Goal: Task Accomplishment & Management: Manage account settings

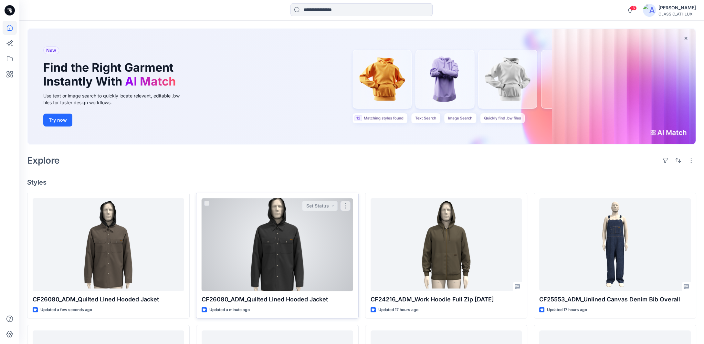
scroll to position [65, 0]
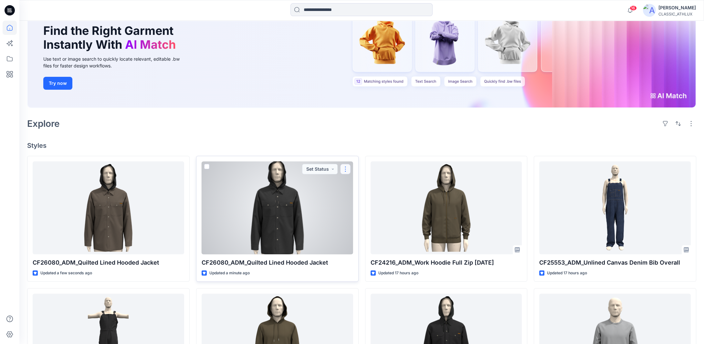
click at [345, 166] on button "button" at bounding box center [345, 169] width 10 height 10
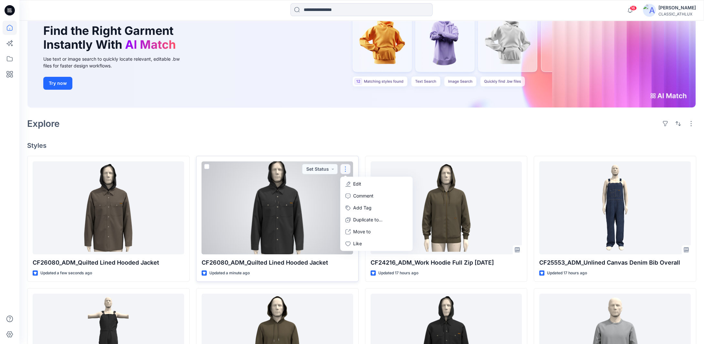
click at [365, 185] on button "Edit" at bounding box center [376, 184] width 70 height 12
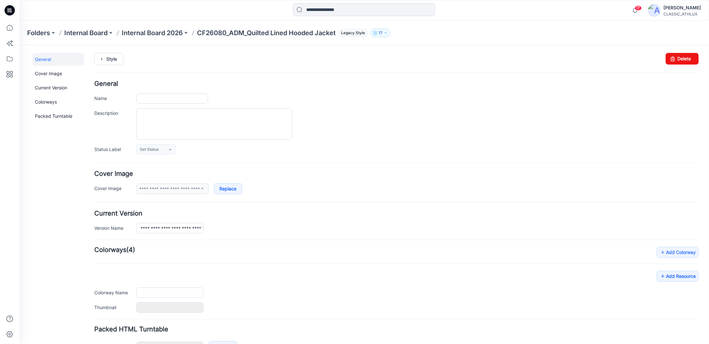
type input "**********"
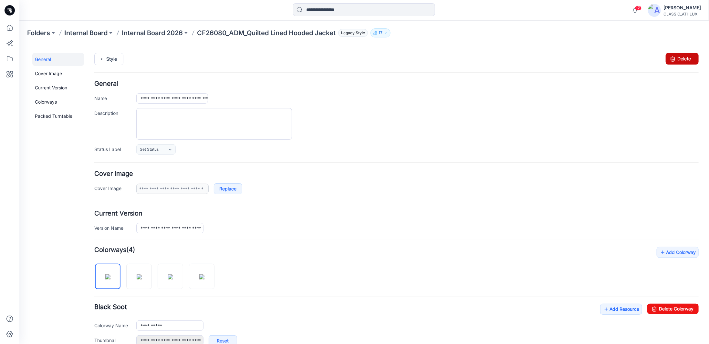
drag, startPoint x: 672, startPoint y: 56, endPoint x: 396, endPoint y: 74, distance: 276.9
click at [672, 56] on link "Delete" at bounding box center [681, 59] width 33 height 12
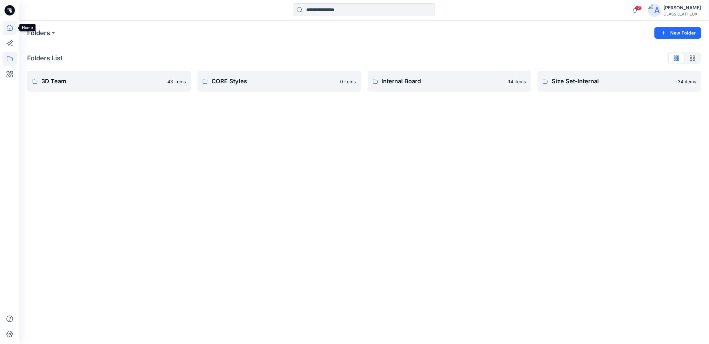
click at [9, 27] on icon at bounding box center [10, 28] width 14 height 14
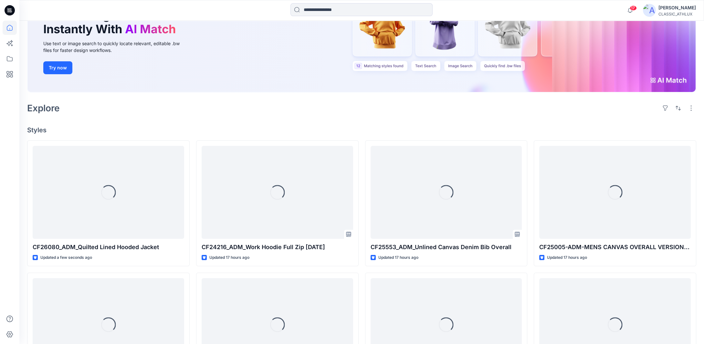
scroll to position [129, 0]
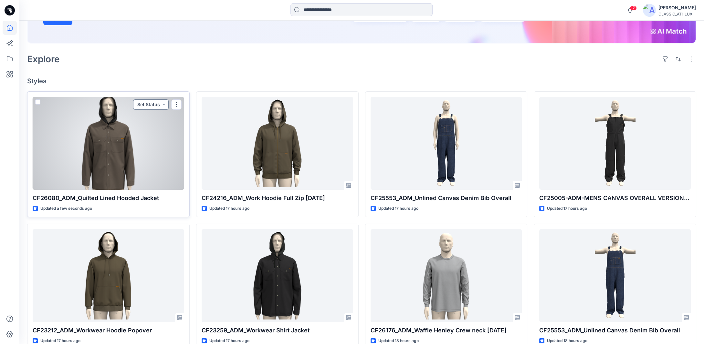
click at [164, 105] on button "Set Status" at bounding box center [151, 104] width 36 height 10
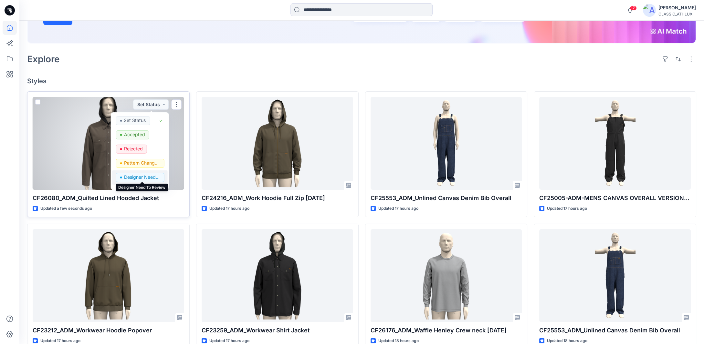
click at [132, 177] on p "Designer Need To Review" at bounding box center [142, 177] width 36 height 8
